Goal: Task Accomplishment & Management: Manage account settings

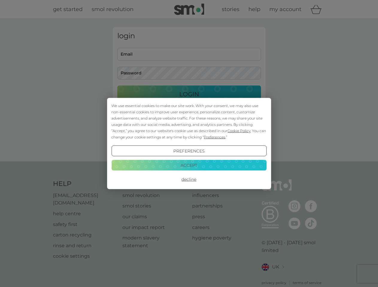
click at [239, 131] on span "Cookie Policy" at bounding box center [239, 131] width 23 height 4
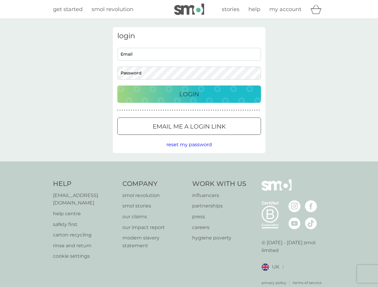
click at [214, 137] on div "login Email Password Login ● ● ● ● ● ● ● ● ● ● ● ● ● ● ● ● ● ● ● ● ● ● ● ● ● ● …" at bounding box center [189, 90] width 153 height 126
click at [189, 151] on div "login Email Password Login ● ● ● ● ● ● ● ● ● ● ● ● ● ● ● ● ● ● ● ● ● ● ● ● ● ● …" at bounding box center [189, 90] width 153 height 126
click at [189, 180] on div "Help [EMAIL_ADDRESS][DOMAIN_NAME] help centre safety first carton recycling rin…" at bounding box center [189, 233] width 272 height 106
click at [189, 165] on div "Help [EMAIL_ADDRESS][DOMAIN_NAME] help centre safety first carton recycling rin…" at bounding box center [189, 233] width 378 height 142
